Goal: Transaction & Acquisition: Purchase product/service

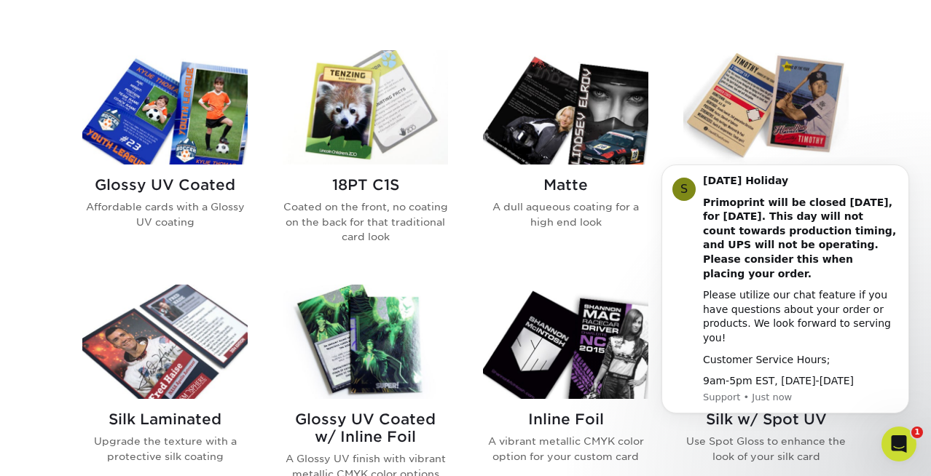
scroll to position [675, 0]
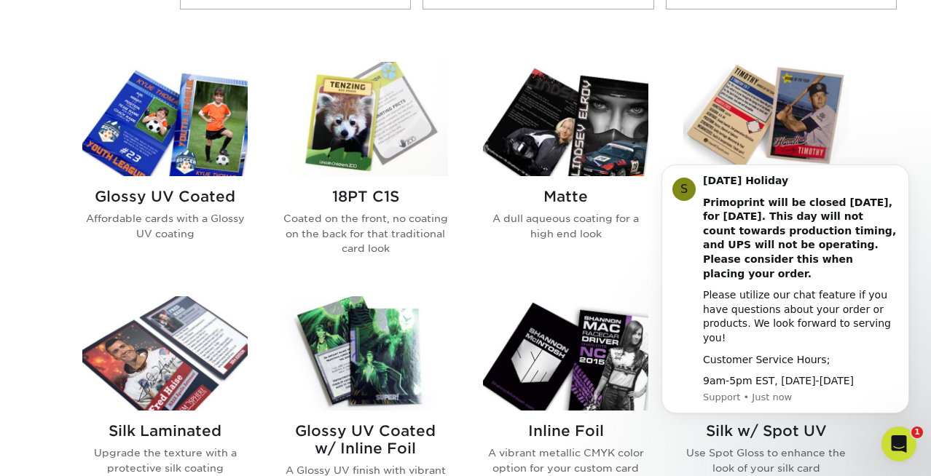
click at [118, 165] on img at bounding box center [164, 119] width 165 height 114
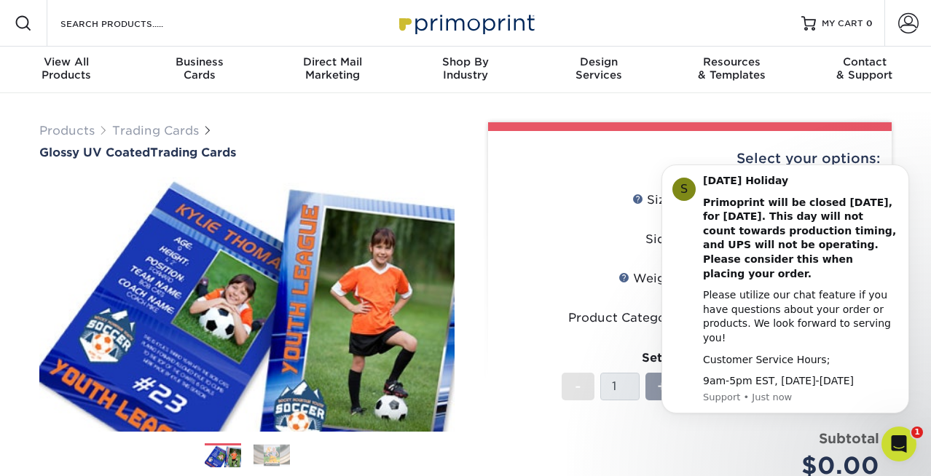
click at [914, 161] on html "S Labor Day Holiday Primoprint will be closed Monday, September 1st, for Labor …" at bounding box center [785, 297] width 291 height 280
click at [903, 173] on icon "Dismiss notification" at bounding box center [905, 169] width 8 height 8
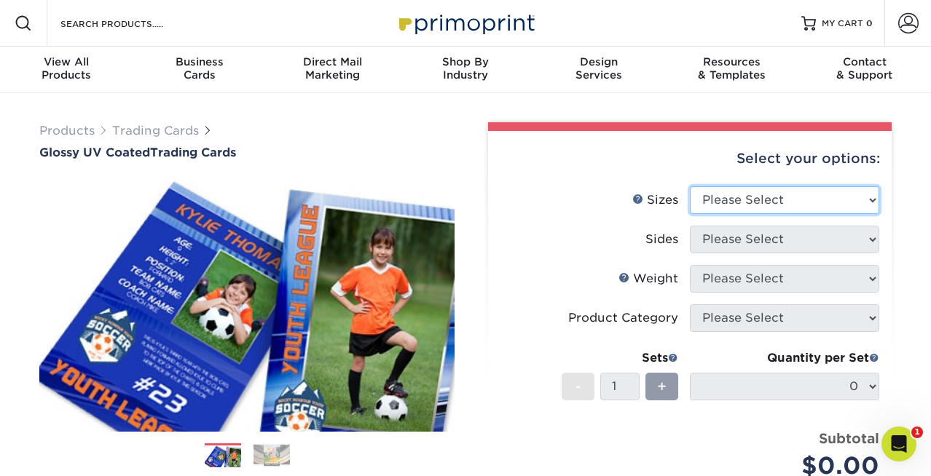
click at [867, 202] on select "Please Select 2.5" x 3.5"" at bounding box center [784, 200] width 189 height 28
select select "2.50x3.50"
click at [690, 186] on select "Please Select 2.5" x 3.5"" at bounding box center [784, 200] width 189 height 28
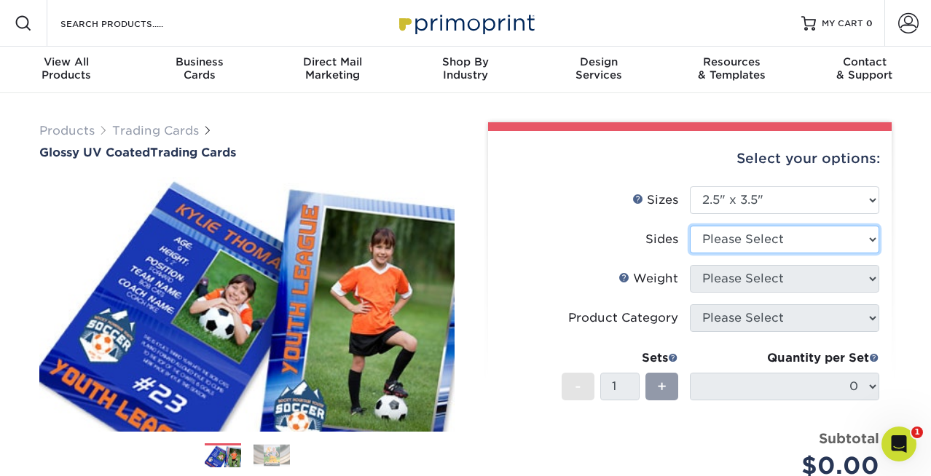
click at [848, 239] on select "Please Select Print Both Sides Print Front Only" at bounding box center [784, 240] width 189 height 28
select select "13abbda7-1d64-4f25-8bb2-c179b224825d"
click at [690, 226] on select "Please Select Print Both Sides Print Front Only" at bounding box center [784, 240] width 189 height 28
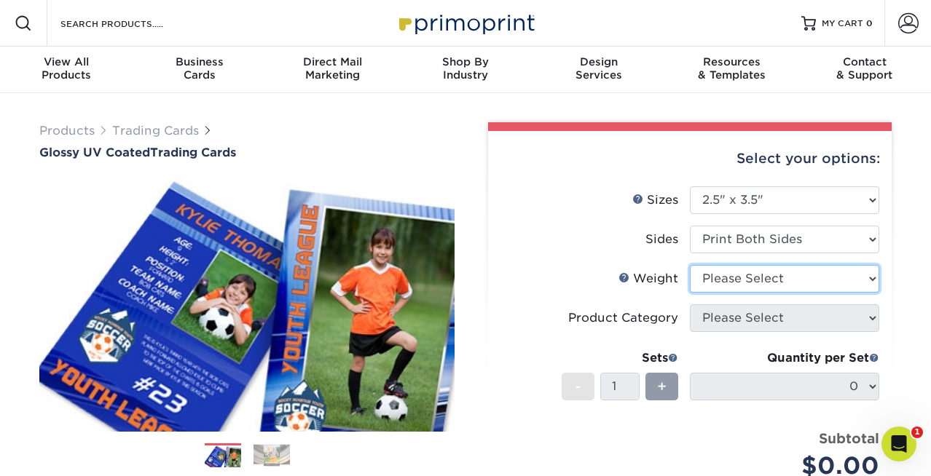
click at [832, 284] on select "Please Select 16PT 14PT 18PT C1S" at bounding box center [784, 279] width 189 height 28
select select "16PT"
click at [690, 265] on select "Please Select 16PT 14PT 18PT C1S" at bounding box center [784, 279] width 189 height 28
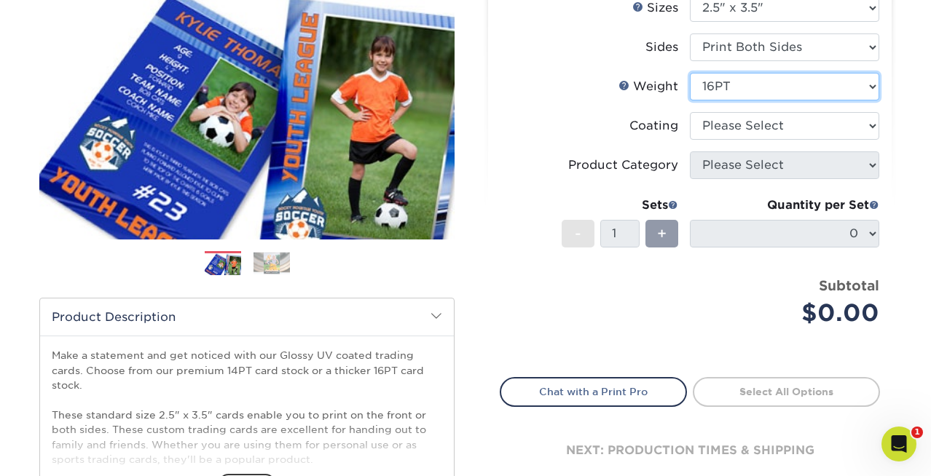
scroll to position [144, 0]
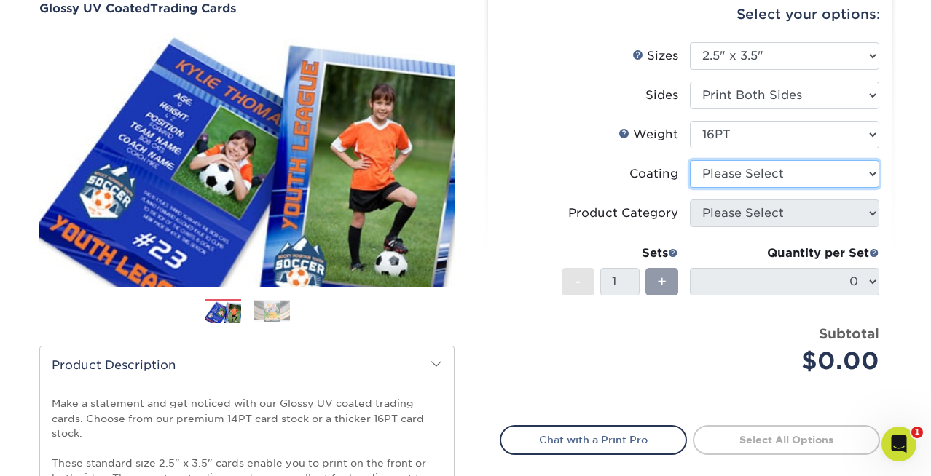
click at [825, 170] on select at bounding box center [784, 174] width 189 height 28
select select "ae367451-b2b8-45df-a344-0f05b6a12993"
click at [690, 160] on select at bounding box center [784, 174] width 189 height 28
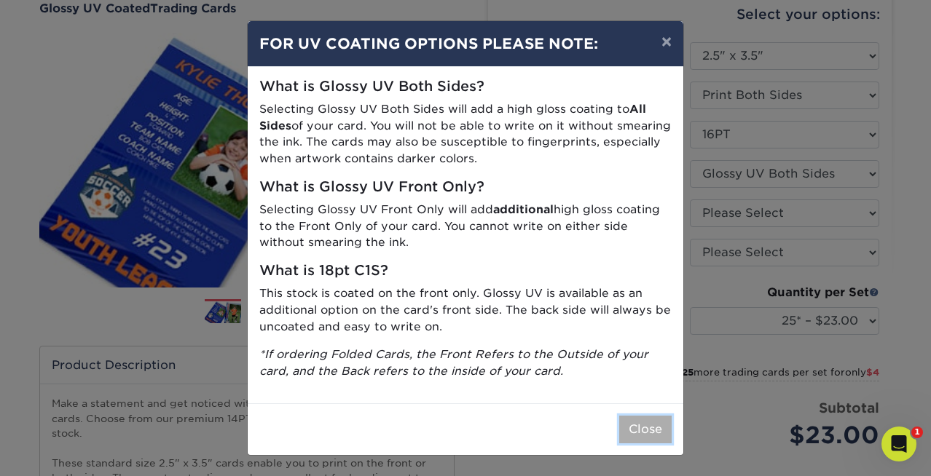
click at [651, 432] on button "Close" at bounding box center [645, 430] width 52 height 28
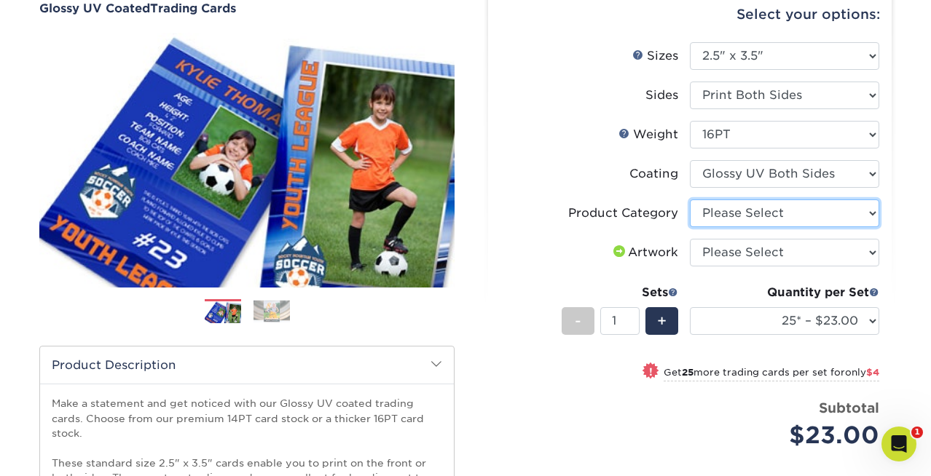
click at [801, 212] on select "Please Select Trading Cards" at bounding box center [784, 214] width 189 height 28
select select "c2f9bce9-36c2-409d-b101-c29d9d031e18"
click at [690, 200] on select "Please Select Trading Cards" at bounding box center [784, 214] width 189 height 28
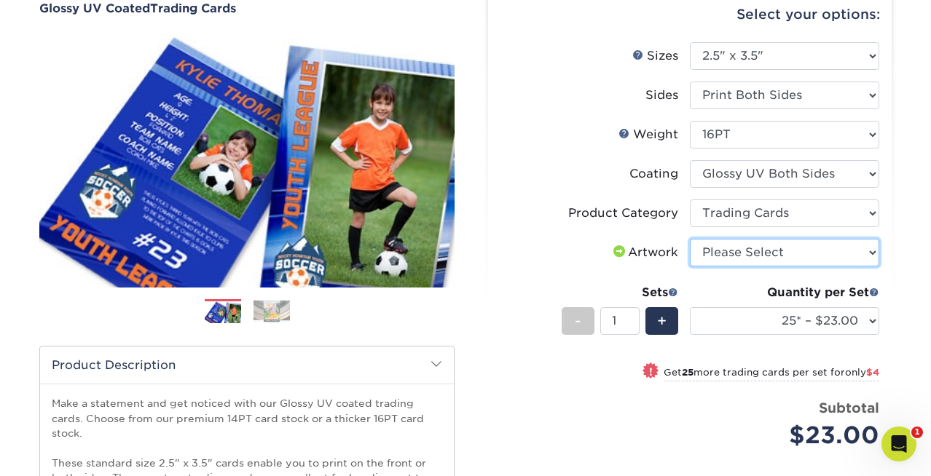
click at [788, 261] on select "Please Select I will upload files I need a design - $100" at bounding box center [784, 253] width 189 height 28
select select "upload"
click at [690, 239] on select "Please Select I will upload files I need a design - $100" at bounding box center [784, 253] width 189 height 28
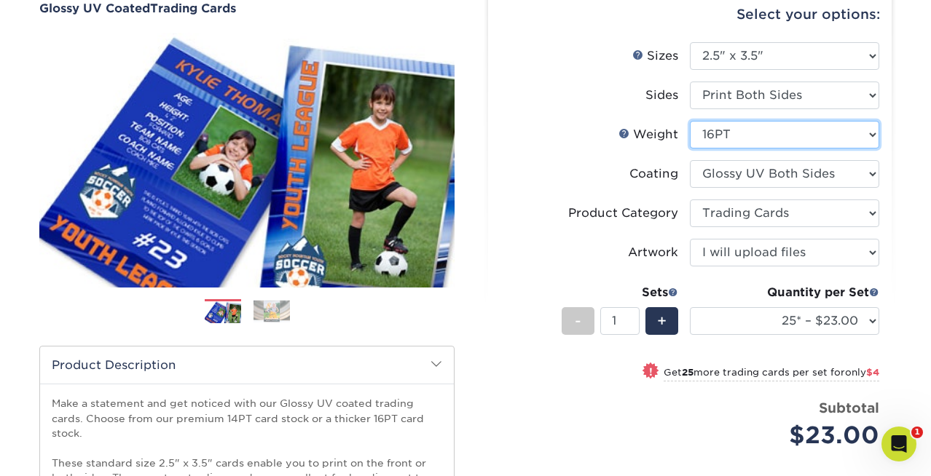
click at [721, 137] on select "Please Select 16PT 14PT 18PT C1S" at bounding box center [784, 135] width 189 height 28
select select "14PT"
click at [690, 121] on select "Please Select 16PT 14PT 18PT C1S" at bounding box center [784, 135] width 189 height 28
select select "-1"
select select
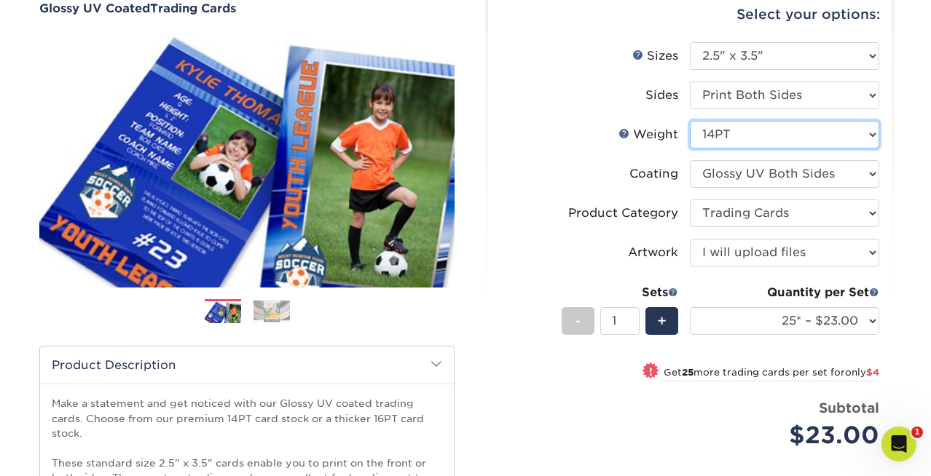
select select "-1"
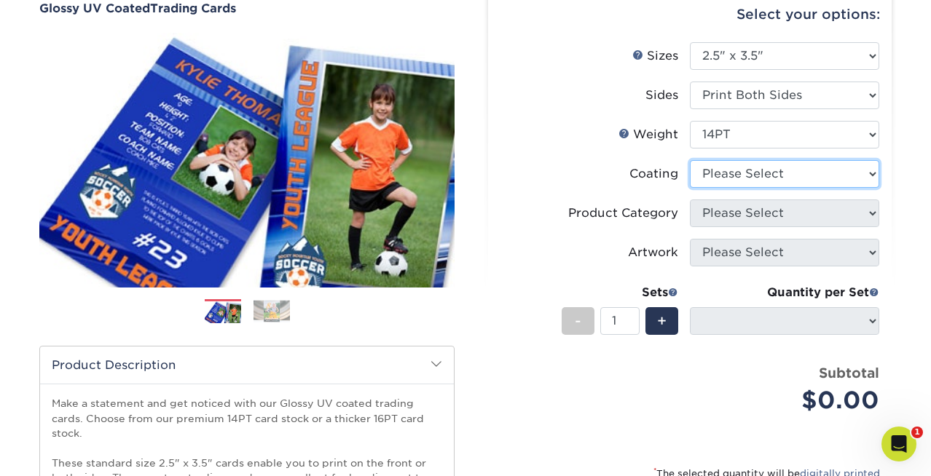
click at [719, 178] on select at bounding box center [784, 174] width 189 height 28
select select "ae367451-b2b8-45df-a344-0f05b6a12993"
click at [690, 160] on select at bounding box center [784, 174] width 189 height 28
select select "-1"
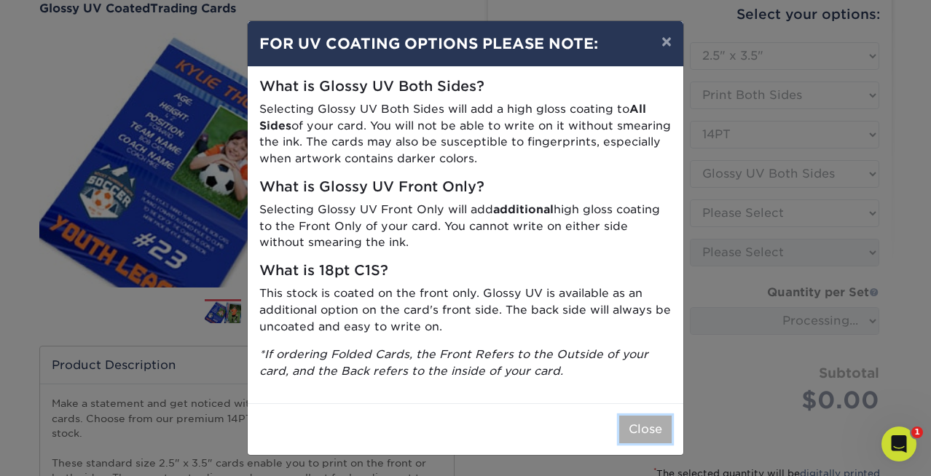
click at [640, 437] on button "Close" at bounding box center [645, 430] width 52 height 28
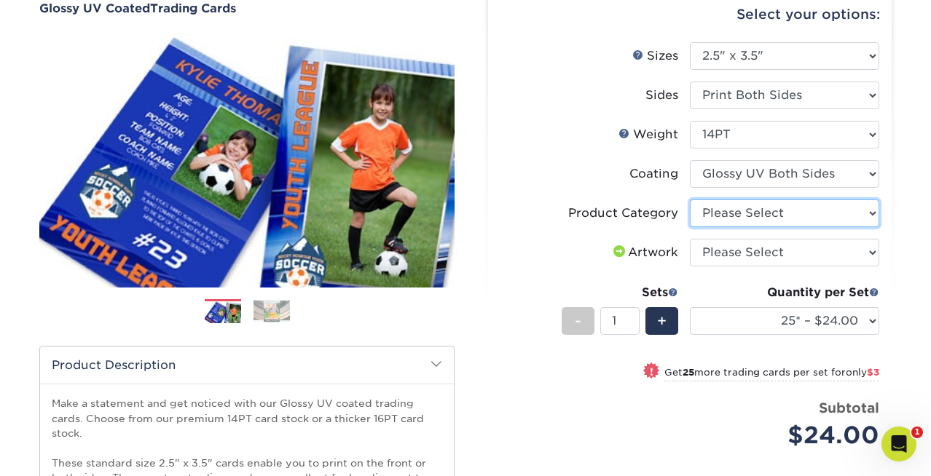
click at [758, 216] on select "Please Select Trading Cards" at bounding box center [784, 214] width 189 height 28
select select "c2f9bce9-36c2-409d-b101-c29d9d031e18"
click at [690, 200] on select "Please Select Trading Cards" at bounding box center [784, 214] width 189 height 28
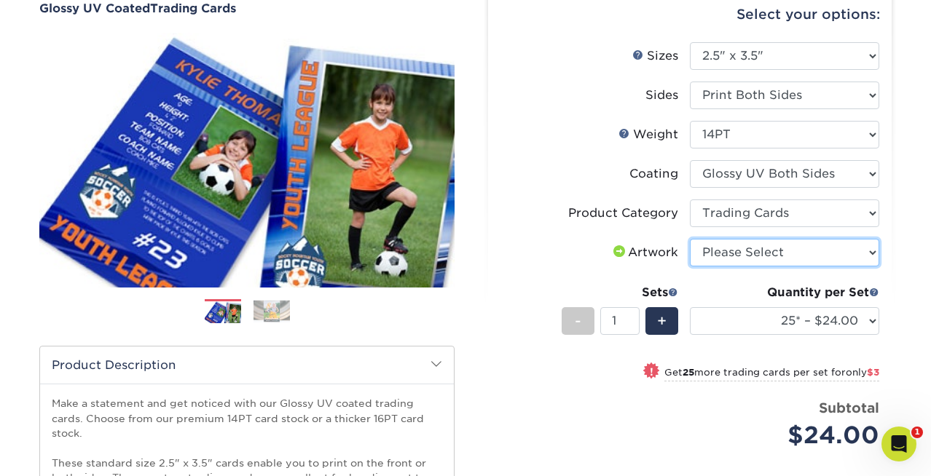
click at [757, 254] on select "Please Select I will upload files I need a design - $100" at bounding box center [784, 253] width 189 height 28
select select "upload"
click at [690, 239] on select "Please Select I will upload files I need a design - $100" at bounding box center [784, 253] width 189 height 28
click at [573, 409] on div "Price per set $24.00" at bounding box center [594, 425] width 189 height 55
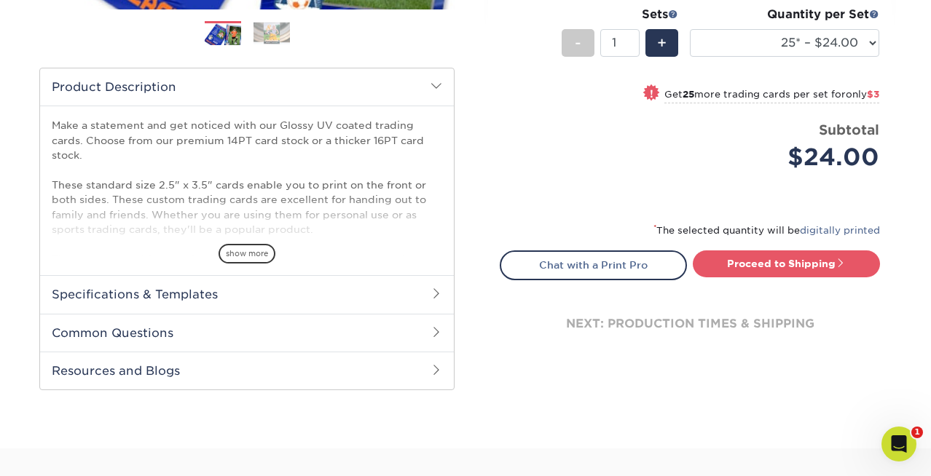
scroll to position [427, 0]
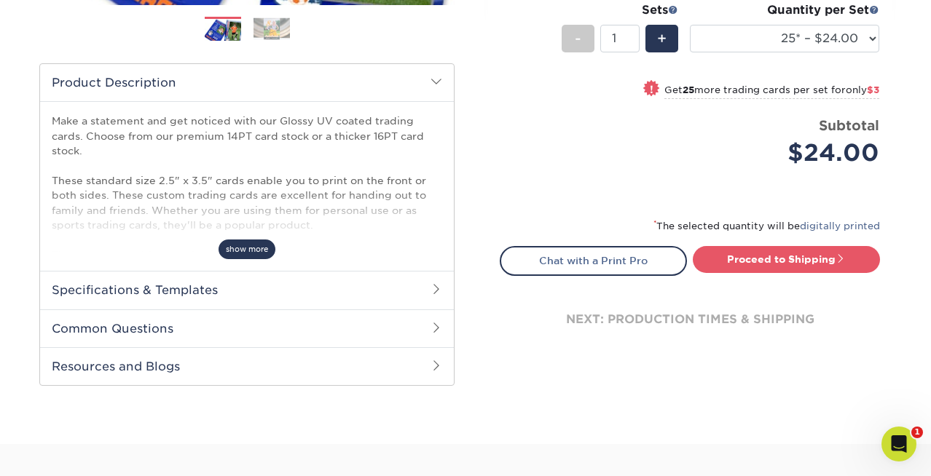
click at [244, 251] on span "show more" at bounding box center [247, 250] width 57 height 20
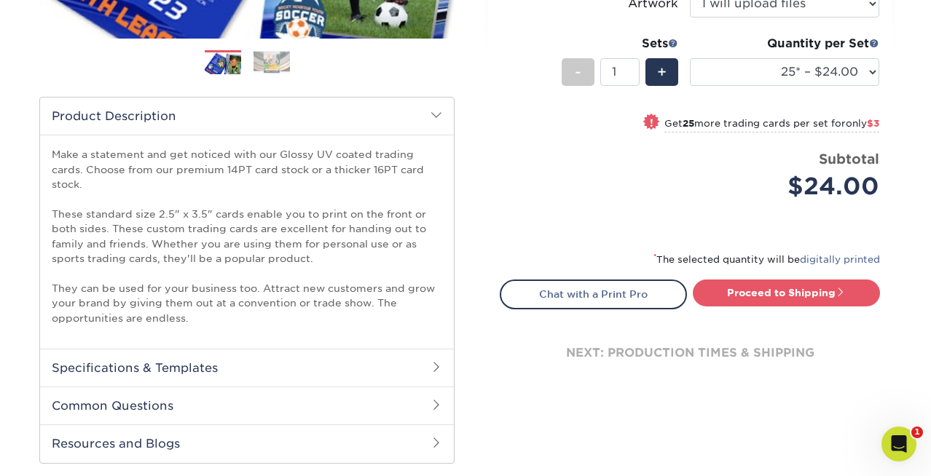
scroll to position [407, 0]
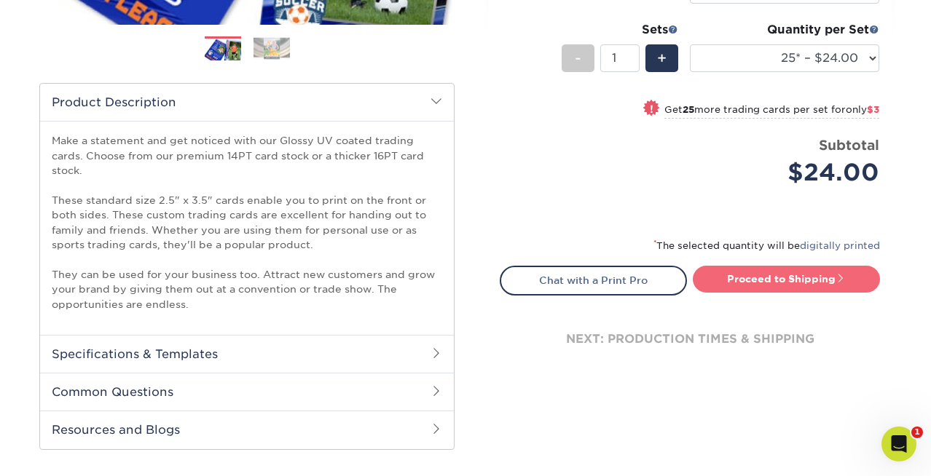
click at [725, 275] on link "Proceed to Shipping" at bounding box center [786, 279] width 187 height 26
type input "Set 1"
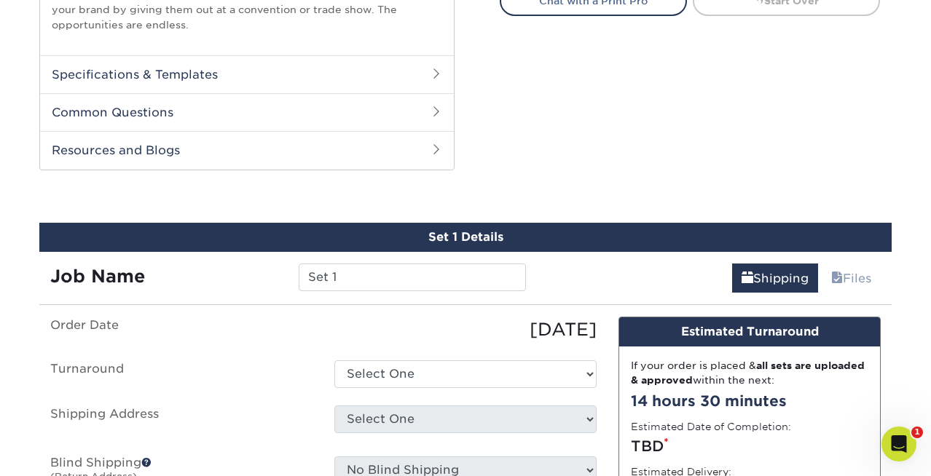
scroll to position [785, 0]
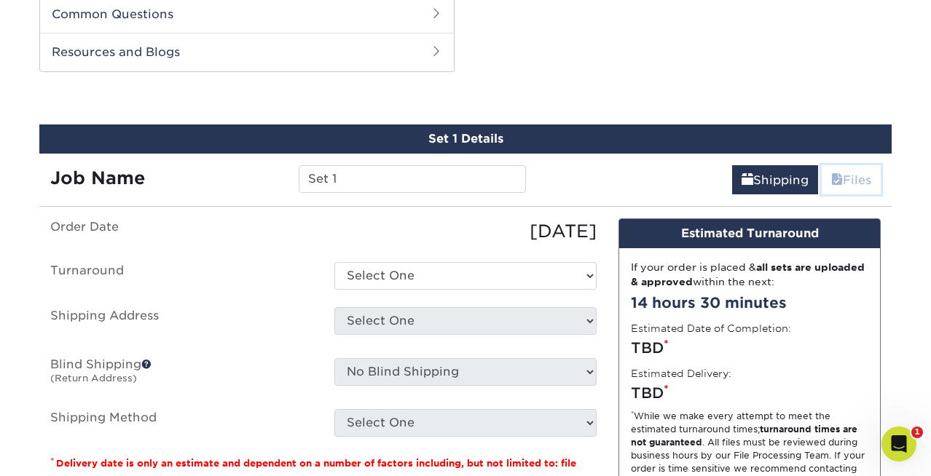
click at [868, 176] on link "Files" at bounding box center [851, 179] width 59 height 29
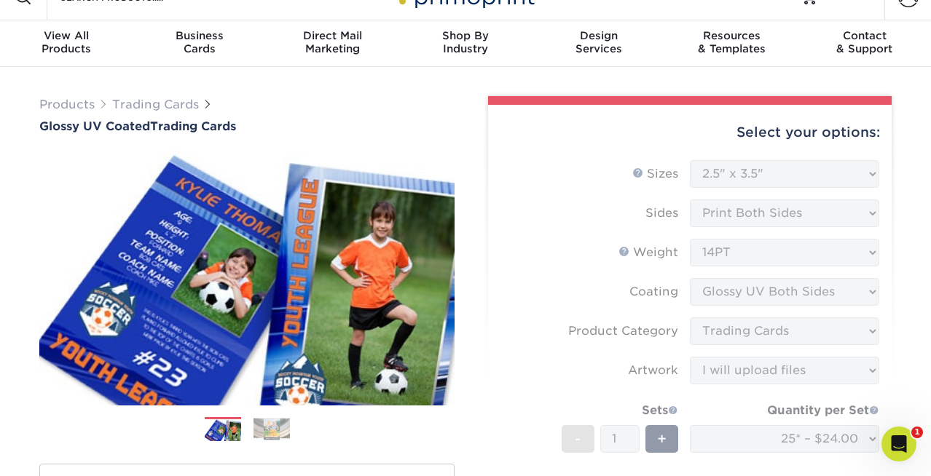
scroll to position [0, 0]
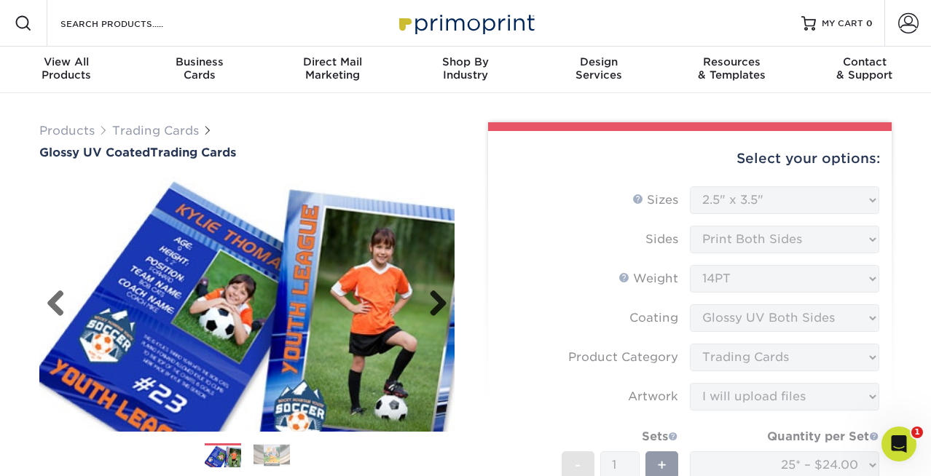
click at [439, 302] on link "Next" at bounding box center [432, 304] width 29 height 29
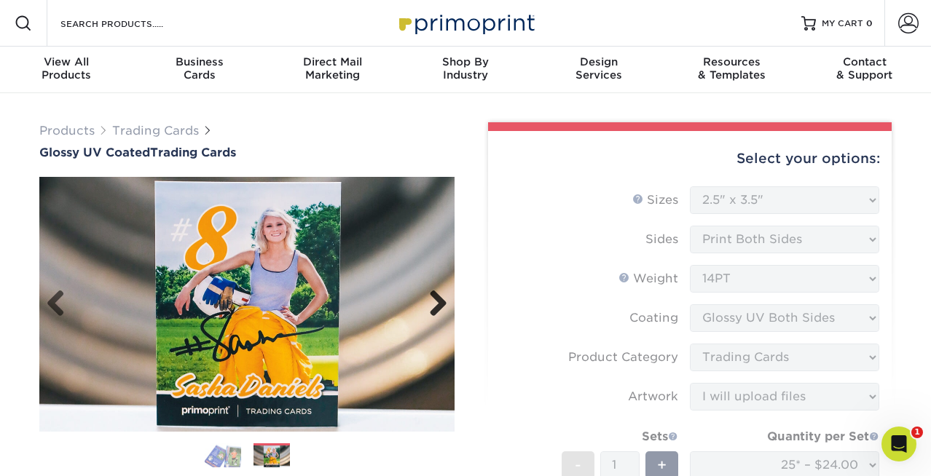
click at [439, 302] on link "Next" at bounding box center [432, 304] width 29 height 29
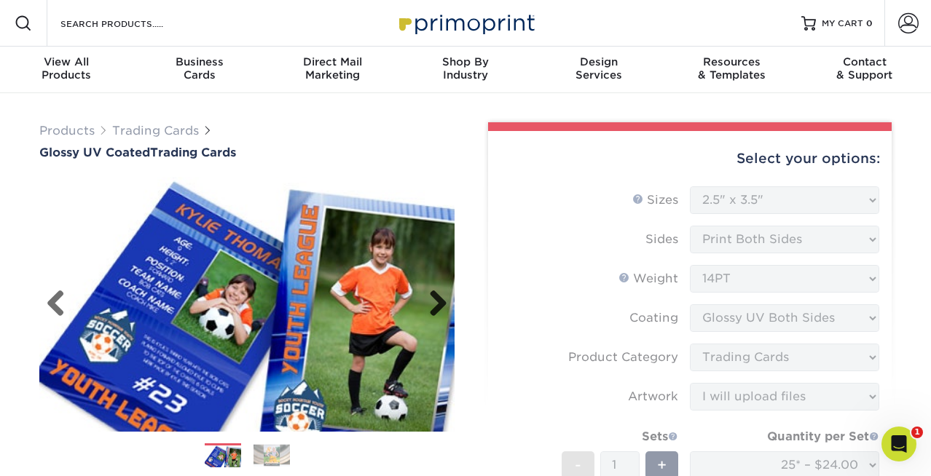
click at [439, 302] on link "Next" at bounding box center [432, 304] width 29 height 29
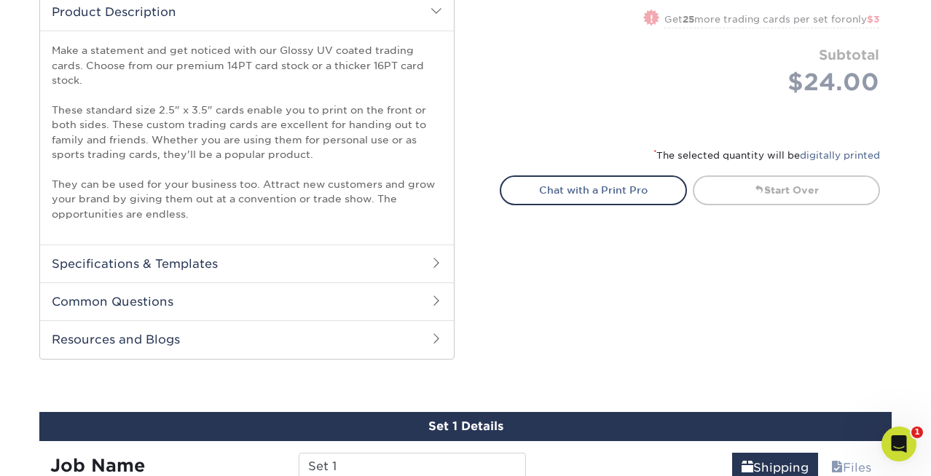
scroll to position [500, 0]
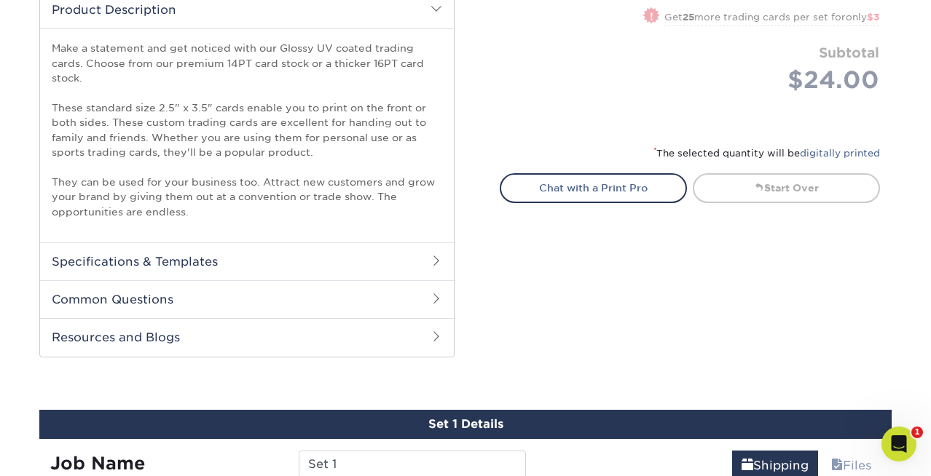
click at [433, 254] on h2 "Specifications & Templates" at bounding box center [247, 262] width 414 height 38
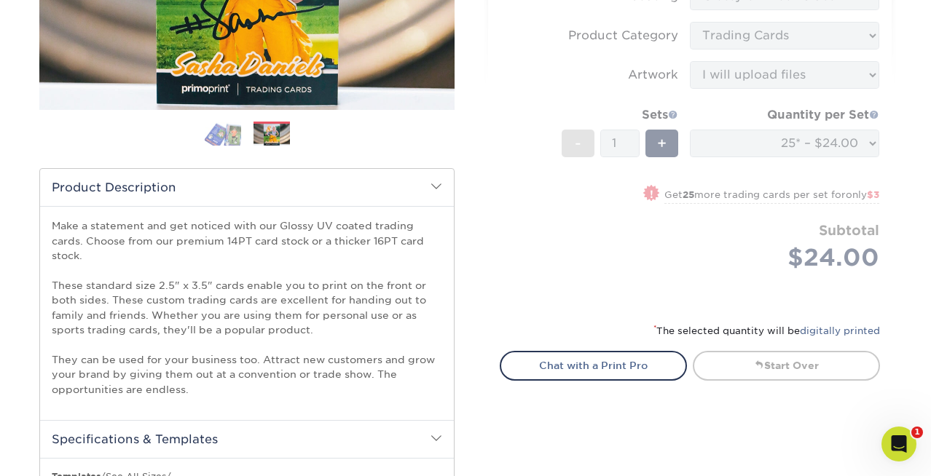
scroll to position [321, 0]
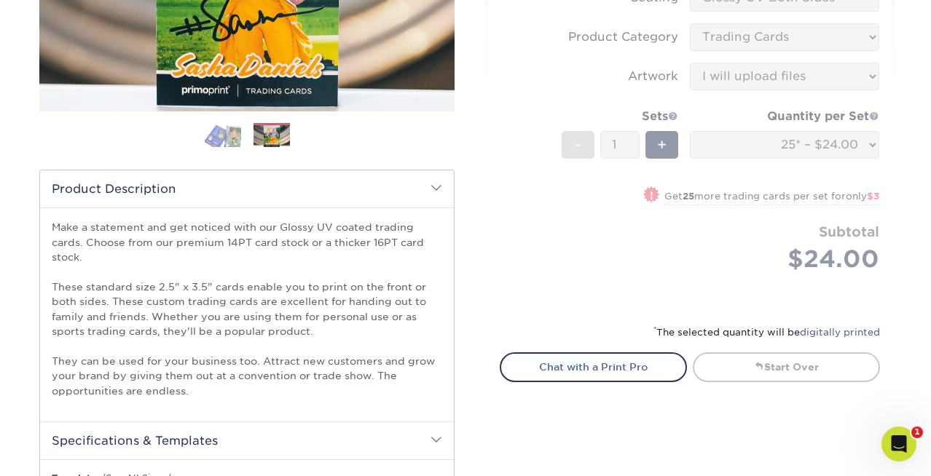
click at [535, 164] on form "Sizes Help Sizes Please Select 2.5" x 3.5" Sides Please Select 16PT - 1" at bounding box center [690, 86] width 380 height 441
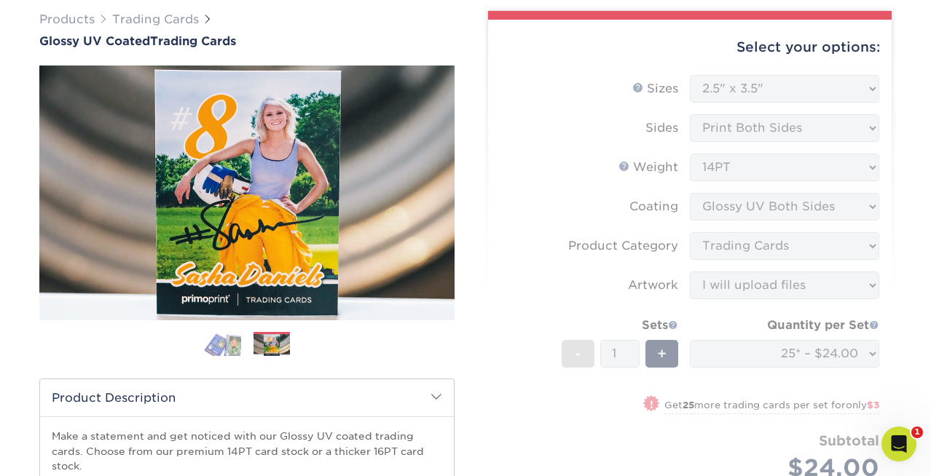
scroll to position [0, 0]
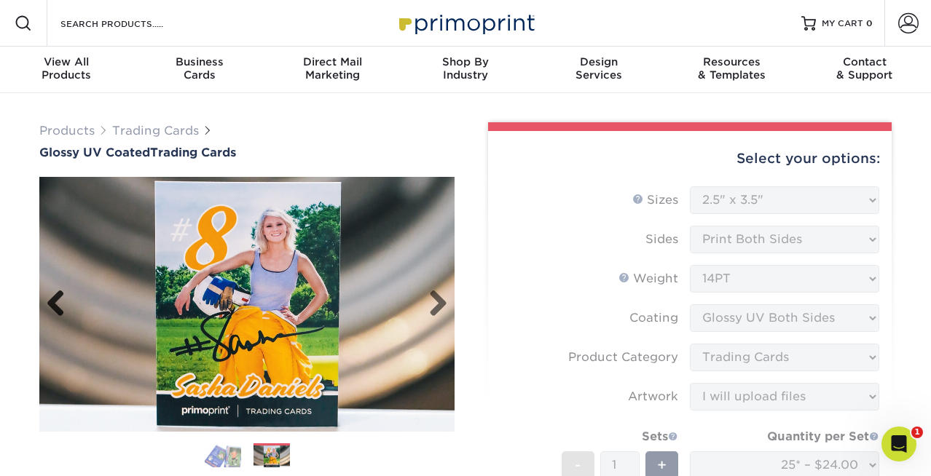
click at [56, 305] on link "Previous" at bounding box center [61, 304] width 29 height 29
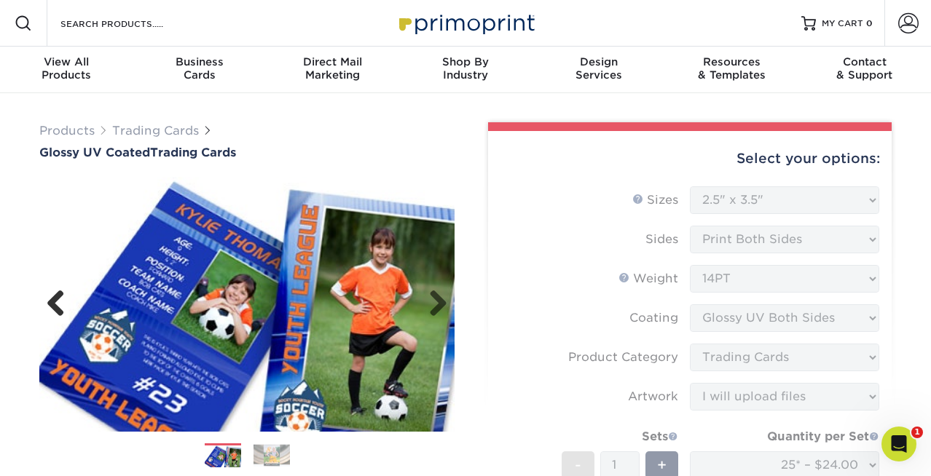
click at [56, 305] on link "Previous" at bounding box center [61, 304] width 29 height 29
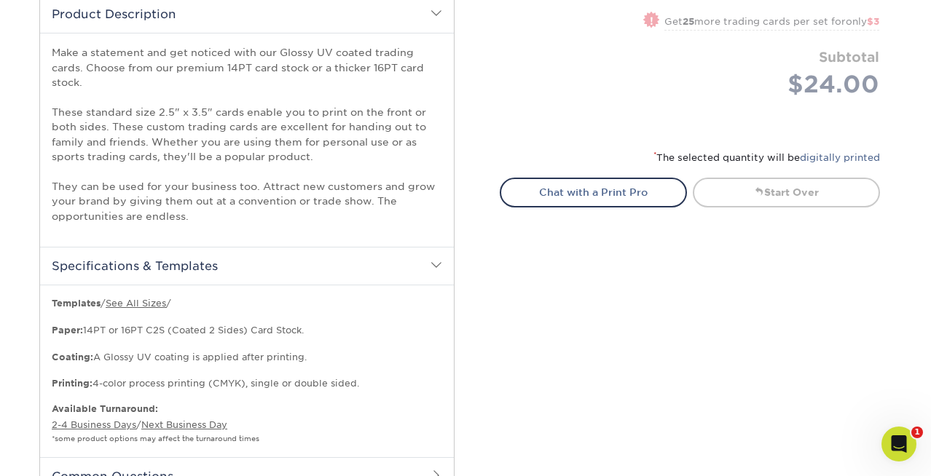
scroll to position [497, 0]
click at [618, 189] on link "Chat with a Print Pro" at bounding box center [593, 190] width 187 height 29
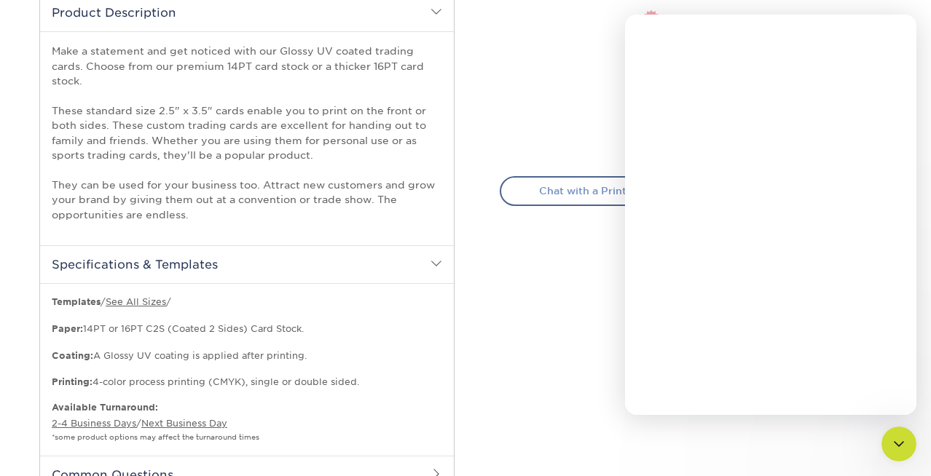
scroll to position [0, 0]
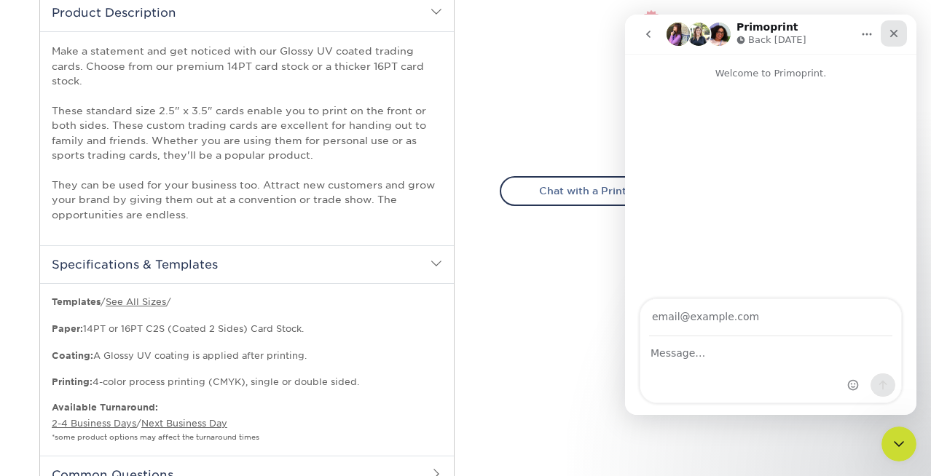
click at [890, 30] on icon "Close" at bounding box center [894, 34] width 12 height 12
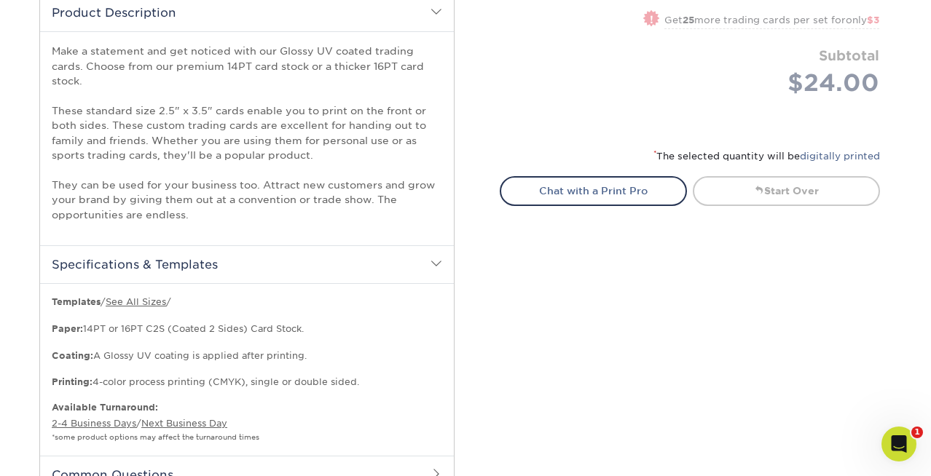
click at [512, 365] on div "Select your options: Sizes Help Sizes Please Select 2.5" x 3.5" Sides - 1" at bounding box center [684, 88] width 437 height 924
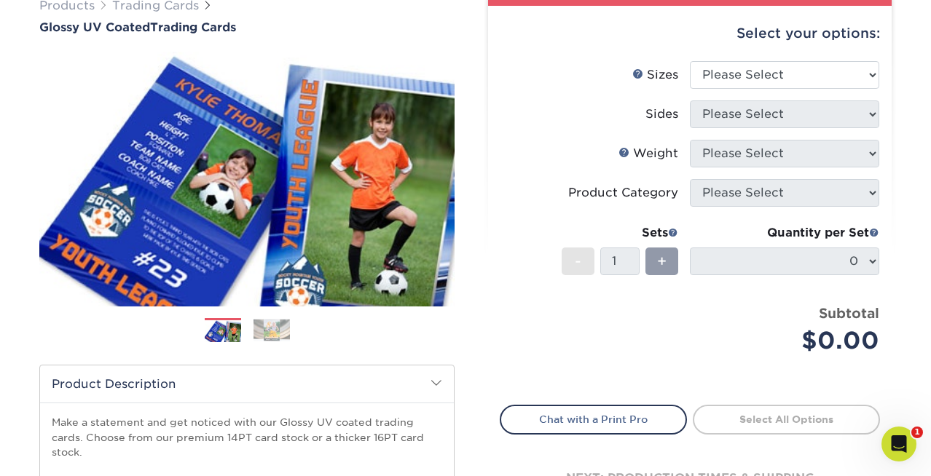
scroll to position [127, 0]
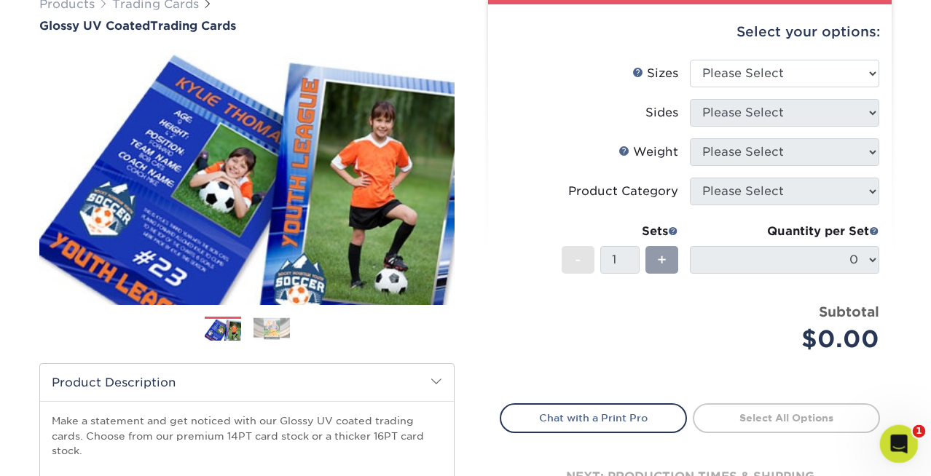
click at [892, 443] on icon "Open Intercom Messenger" at bounding box center [897, 443] width 24 height 24
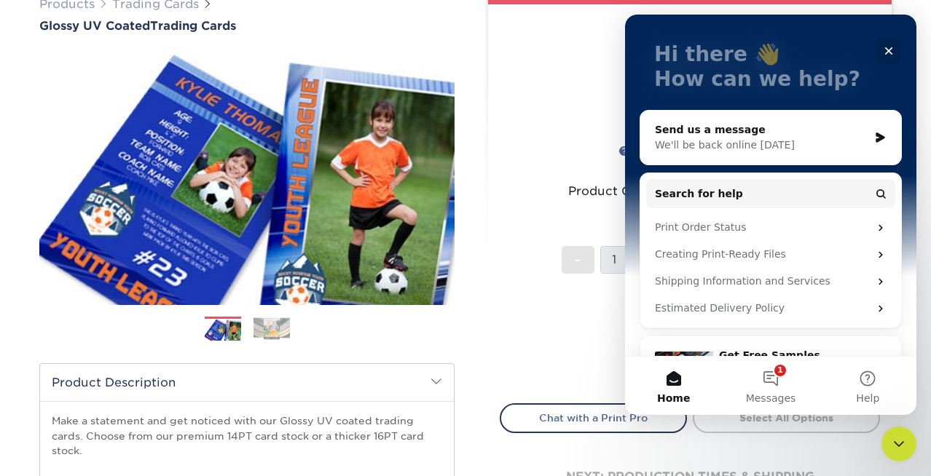
scroll to position [103, 0]
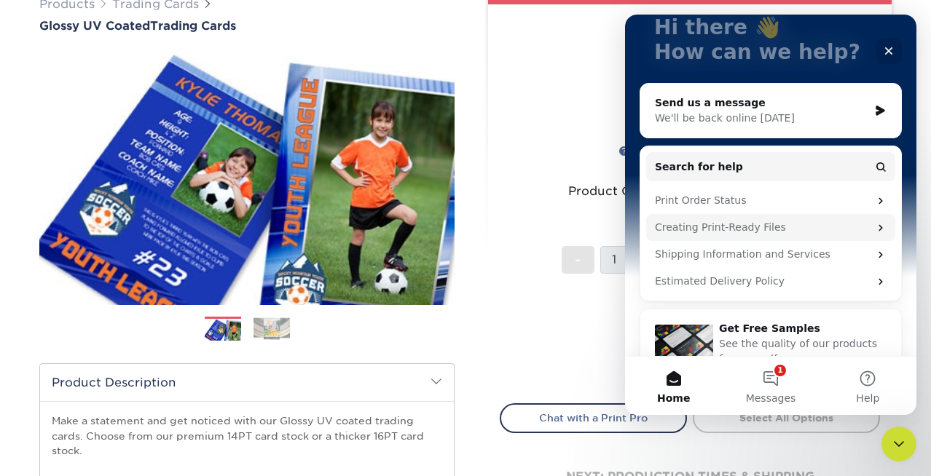
click at [753, 228] on div "Creating Print-Ready Files" at bounding box center [762, 227] width 214 height 15
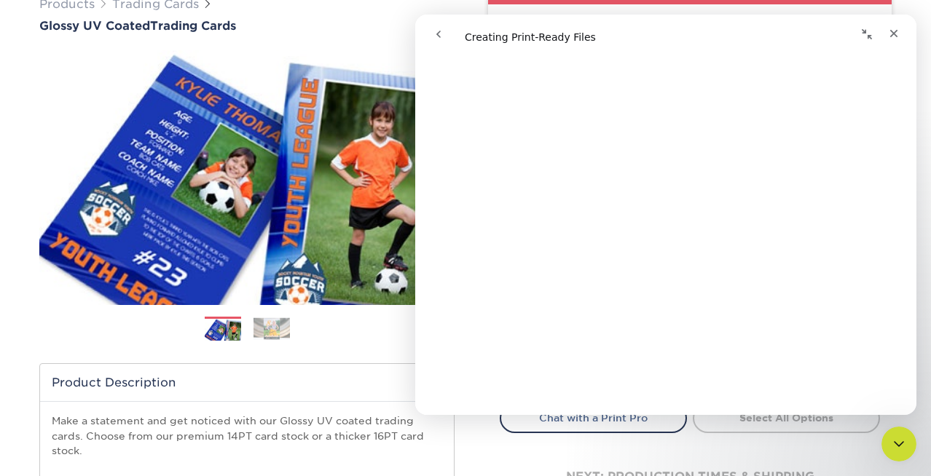
scroll to position [189, 0]
click at [897, 31] on icon "Close" at bounding box center [894, 34] width 12 height 12
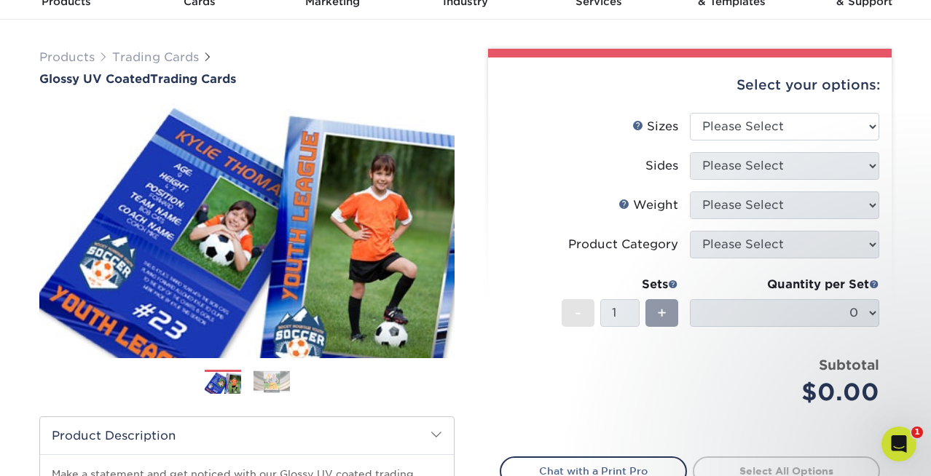
scroll to position [65, 0]
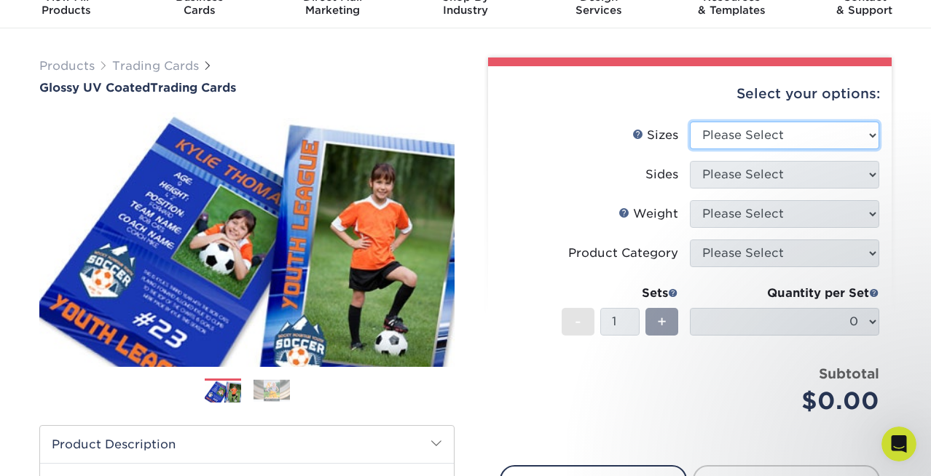
click at [742, 133] on select "Please Select 2.5" x 3.5"" at bounding box center [784, 136] width 189 height 28
select select "2.50x3.50"
click at [690, 122] on select "Please Select 2.5" x 3.5"" at bounding box center [784, 136] width 189 height 28
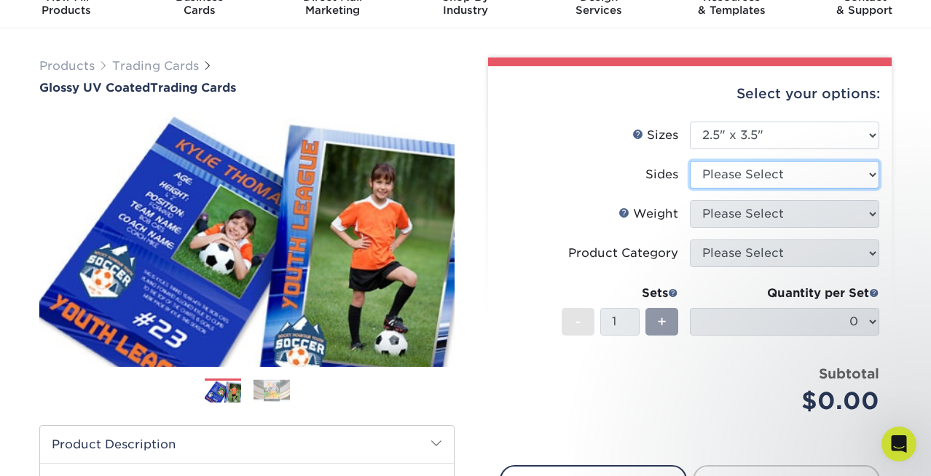
click at [742, 178] on select "Please Select Print Both Sides Print Front Only" at bounding box center [784, 175] width 189 height 28
select select "13abbda7-1d64-4f25-8bb2-c179b224825d"
click at [690, 161] on select "Please Select Print Both Sides Print Front Only" at bounding box center [784, 175] width 189 height 28
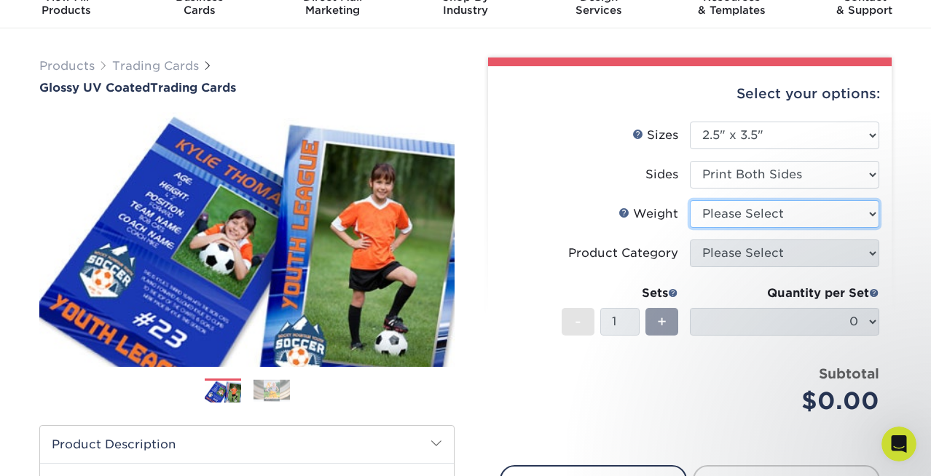
click at [747, 212] on select "Please Select 16PT 14PT 18PT C1S" at bounding box center [784, 214] width 189 height 28
select select "14PT"
click at [690, 200] on select "Please Select 16PT 14PT 18PT C1S" at bounding box center [784, 214] width 189 height 28
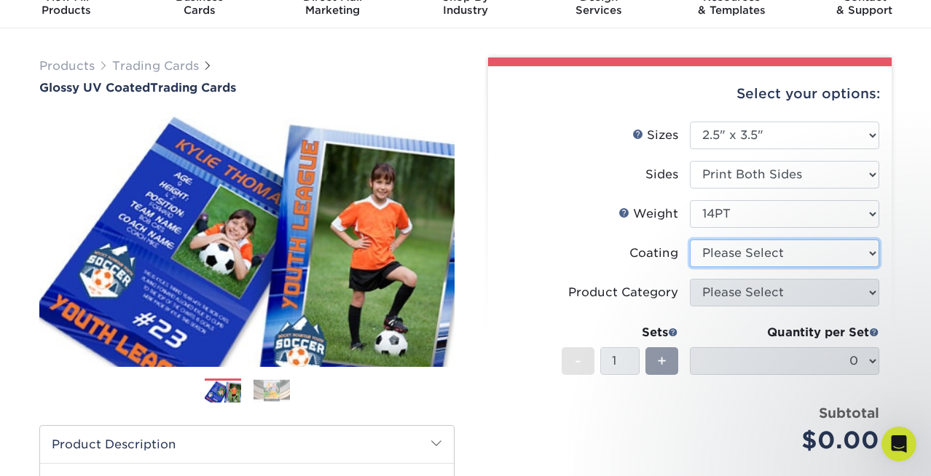
click at [749, 253] on select at bounding box center [784, 254] width 189 height 28
select select "ae367451-b2b8-45df-a344-0f05b6a12993"
click at [690, 240] on select at bounding box center [784, 254] width 189 height 28
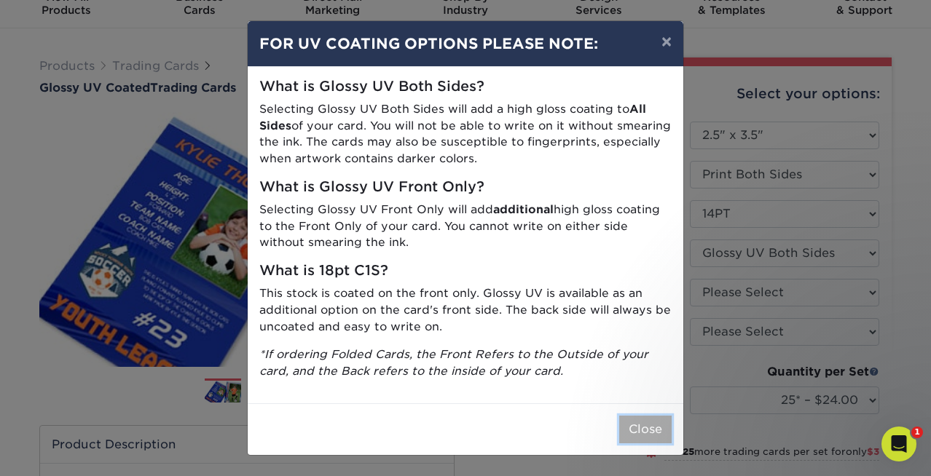
click at [646, 431] on button "Close" at bounding box center [645, 430] width 52 height 28
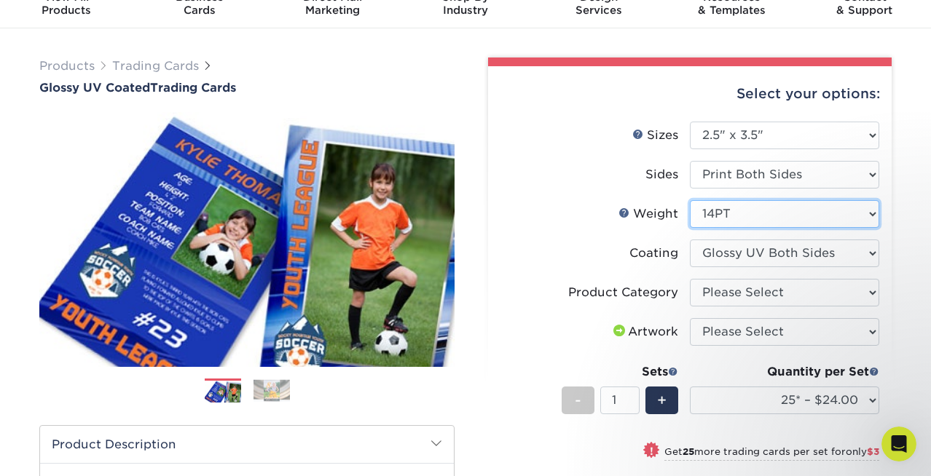
click at [783, 220] on select "Please Select 16PT 14PT 18PT C1S" at bounding box center [784, 214] width 189 height 28
select select "18PTC1S"
click at [690, 200] on select "Please Select 16PT 14PT 18PT C1S" at bounding box center [784, 214] width 189 height 28
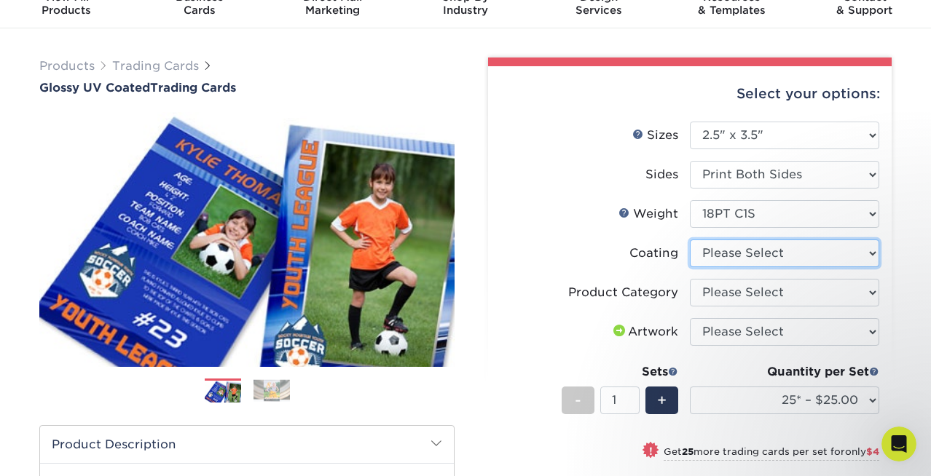
click at [790, 249] on select at bounding box center [784, 254] width 189 height 28
select select "1e8116af-acfc-44b1-83dc-8181aa338834"
click at [690, 240] on select at bounding box center [784, 254] width 189 height 28
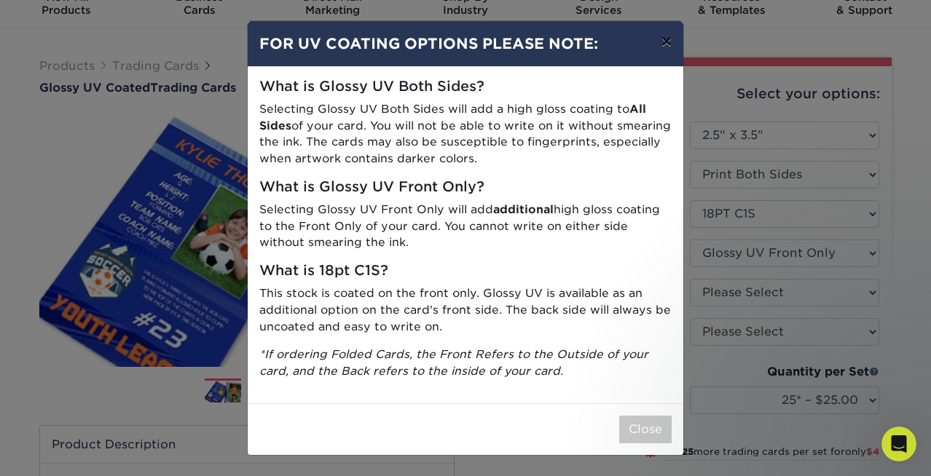
click at [667, 38] on button "×" at bounding box center [667, 41] width 34 height 41
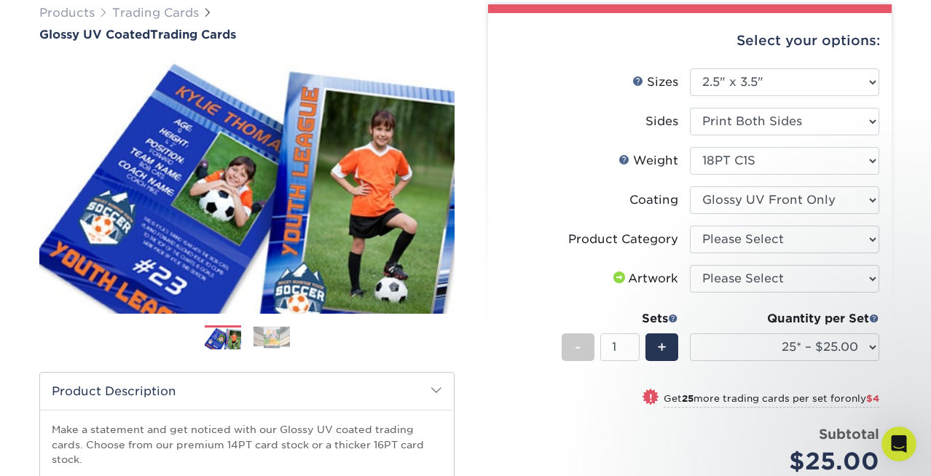
scroll to position [197, 0]
